Goal: Communication & Community: Connect with others

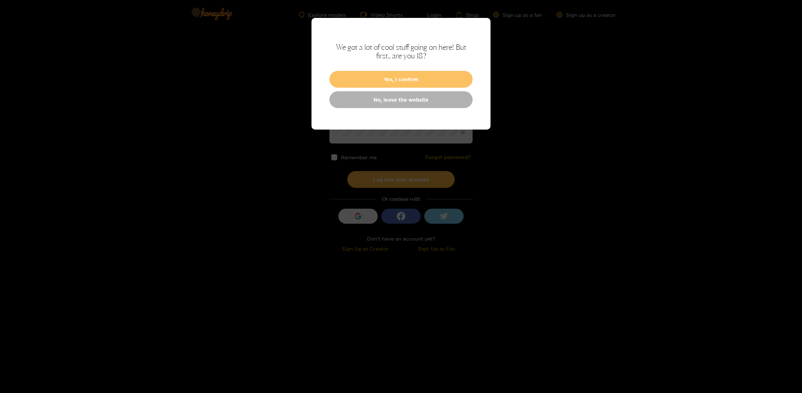
click at [407, 80] on button "Yes, I confirm" at bounding box center [401, 79] width 143 height 17
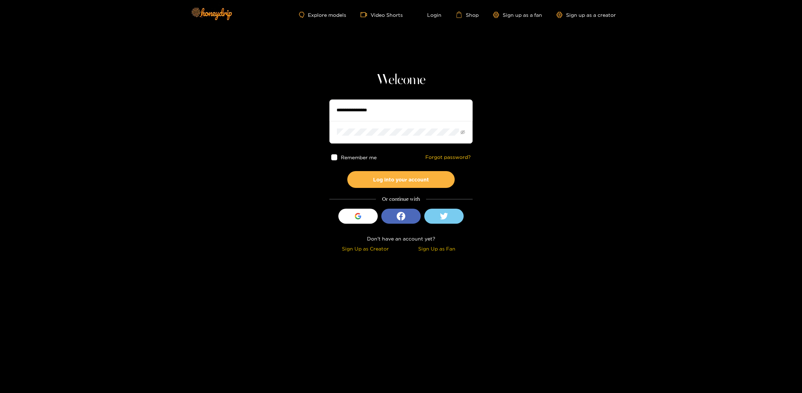
click at [396, 115] on input "text" at bounding box center [401, 110] width 143 height 21
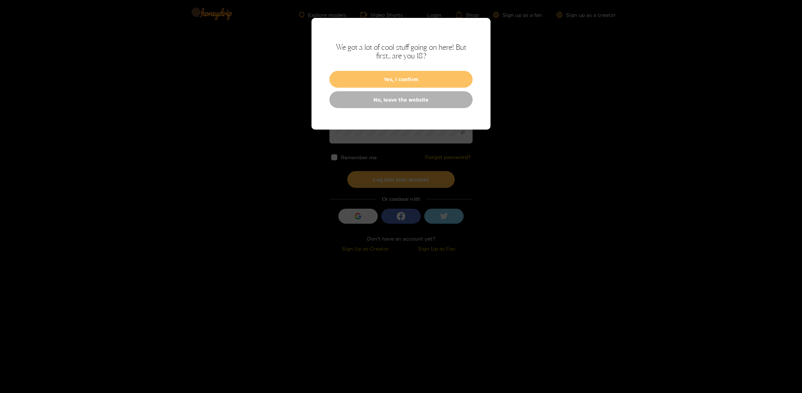
click at [398, 83] on button "Yes, I confirm" at bounding box center [401, 79] width 143 height 17
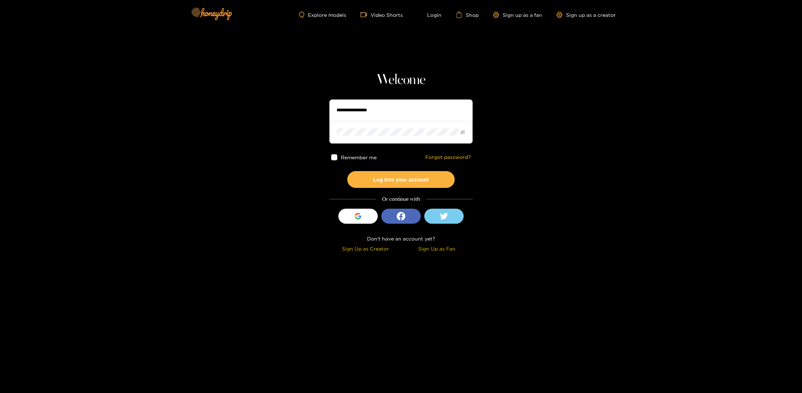
click at [376, 106] on input "text" at bounding box center [401, 110] width 143 height 21
type input "******"
click at [401, 179] on button "Log into your account" at bounding box center [400, 179] width 107 height 17
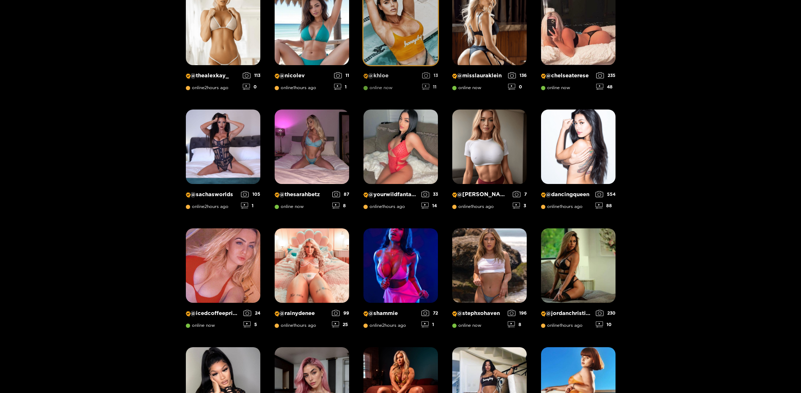
scroll to position [158, 0]
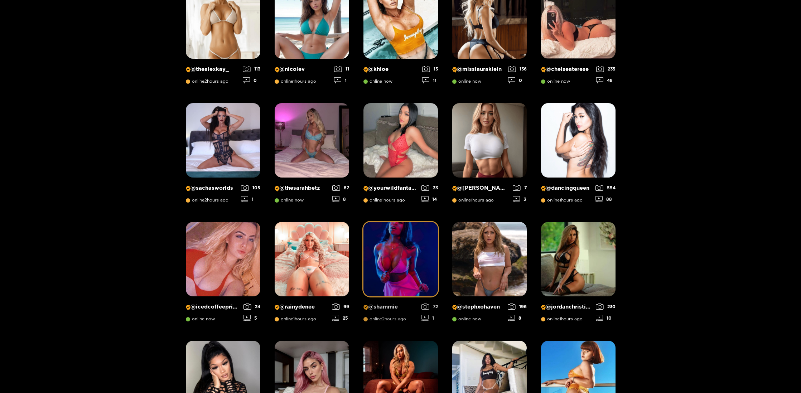
click at [380, 253] on img at bounding box center [401, 259] width 74 height 74
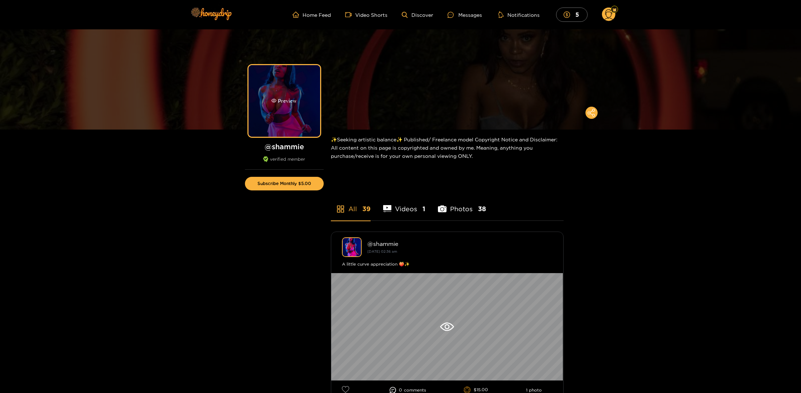
click at [278, 100] on div "Preview" at bounding box center [283, 101] width 25 height 8
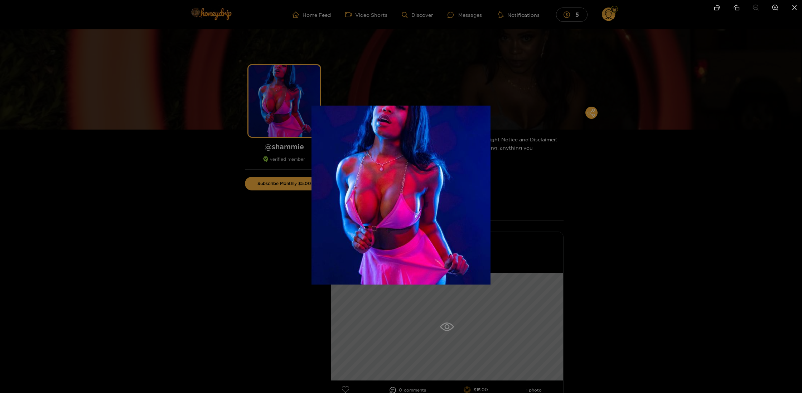
click at [170, 306] on div at bounding box center [401, 196] width 802 height 393
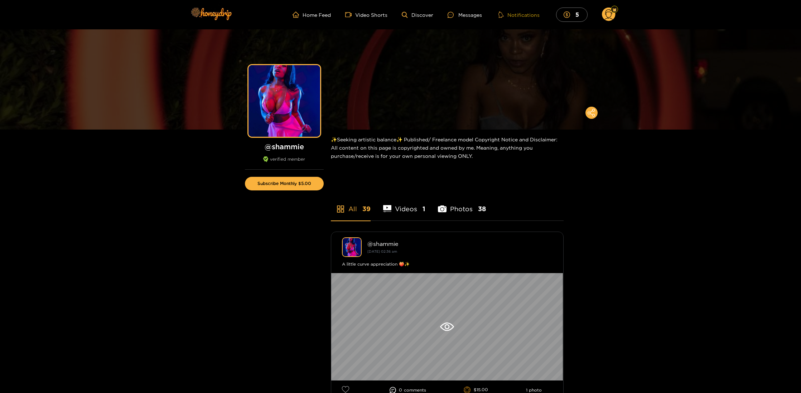
click at [523, 17] on button "Notifications" at bounding box center [518, 14] width 45 height 7
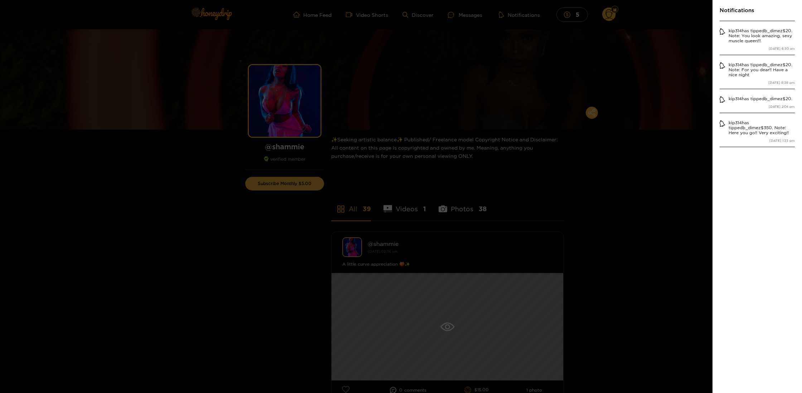
click at [476, 15] on div at bounding box center [401, 196] width 802 height 393
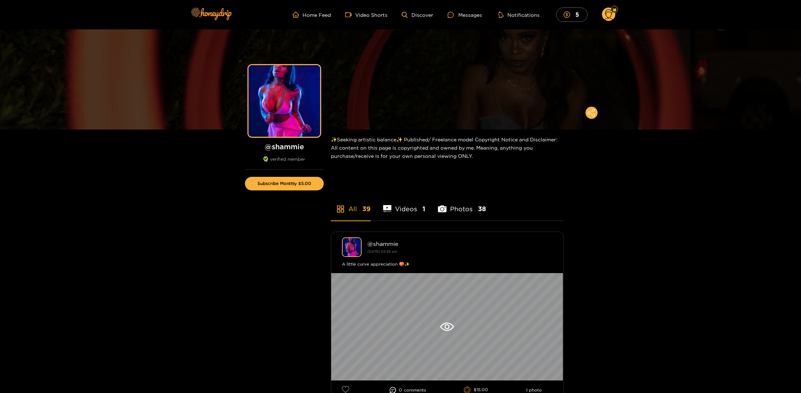
click at [476, 15] on div "Messages" at bounding box center [465, 15] width 34 height 8
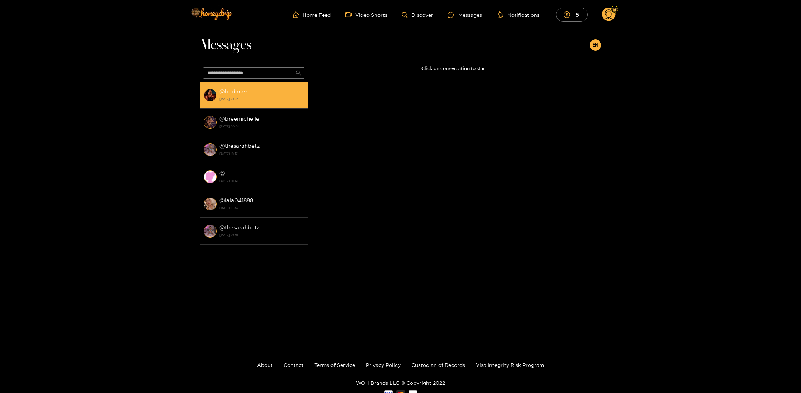
click at [230, 91] on strong "@ b_dimez" at bounding box center [234, 91] width 28 height 6
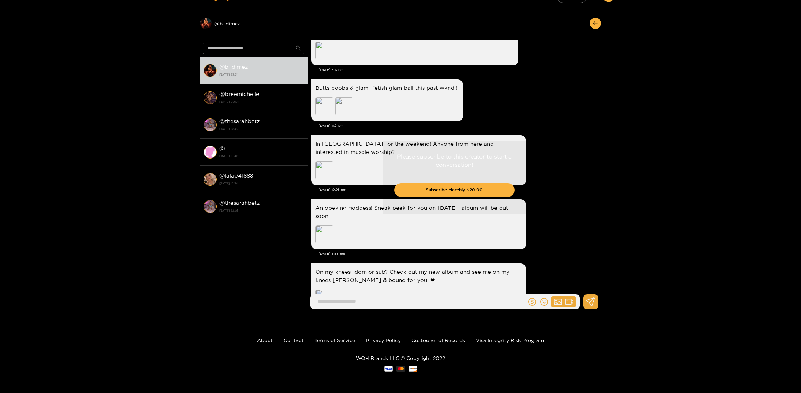
scroll to position [1277, 0]
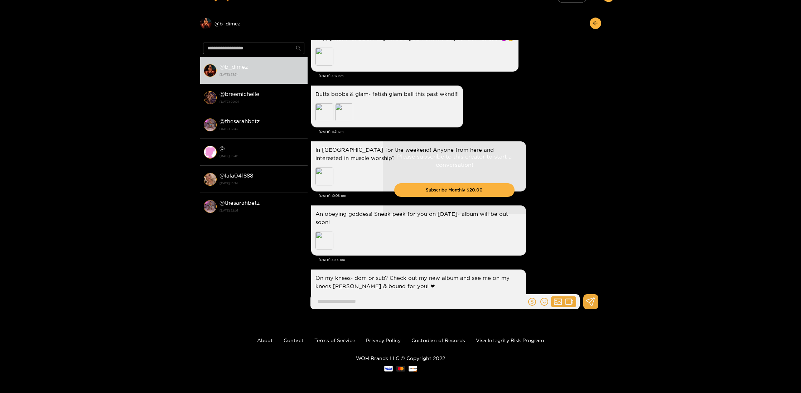
click at [327, 177] on div "Please subscribe to this creator to start a conversation! Subscribe Monthly $20…" at bounding box center [455, 177] width 294 height 275
click at [321, 176] on div "Please subscribe to this creator to start a conversation! Subscribe Monthly $20…" at bounding box center [455, 177] width 294 height 275
click at [317, 119] on div "Please subscribe to this creator to start a conversation! Subscribe Monthly $20…" at bounding box center [455, 177] width 294 height 275
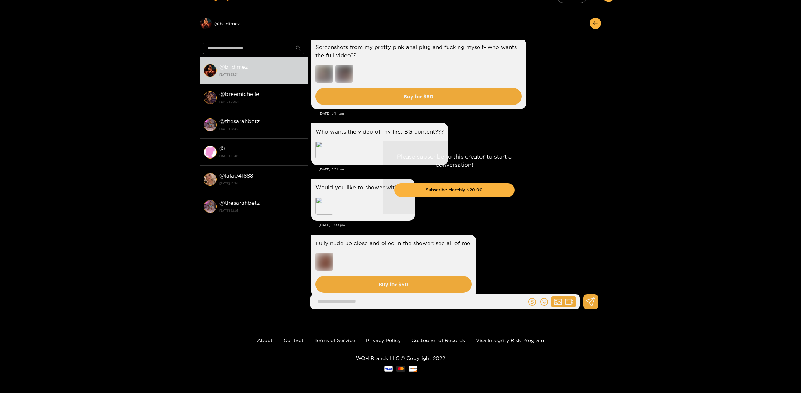
scroll to position [715, 0]
